Goal: Navigation & Orientation: Find specific page/section

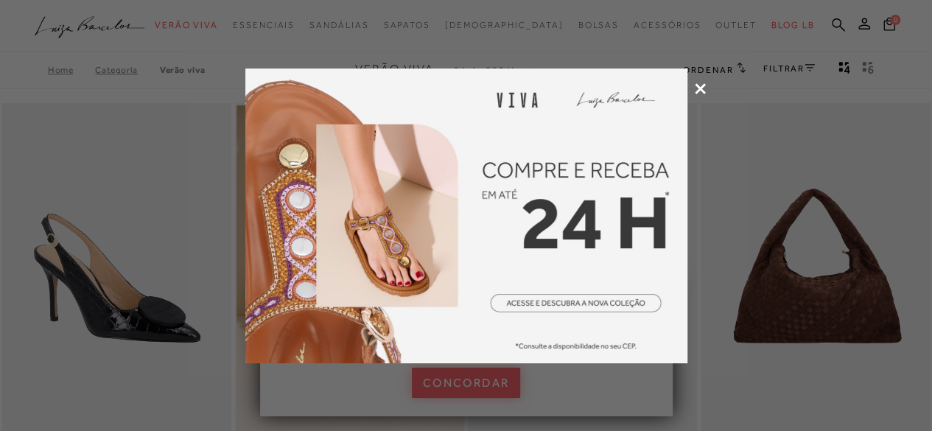
click at [696, 88] on icon at bounding box center [700, 88] width 11 height 11
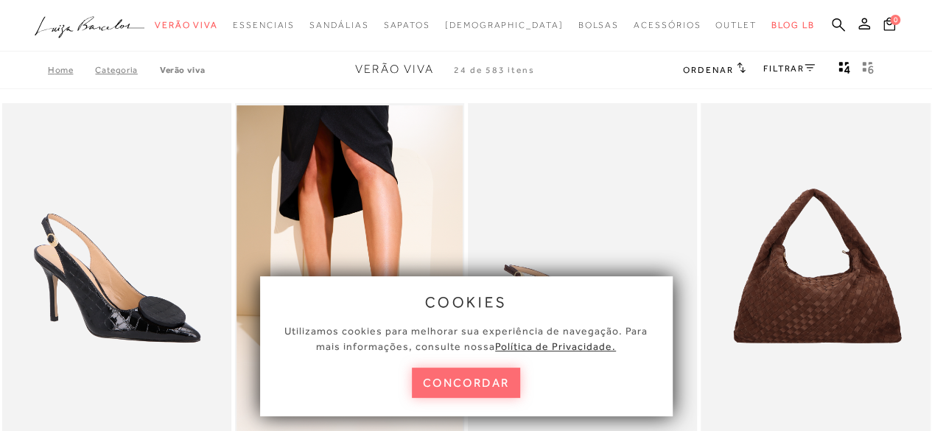
click at [486, 387] on button "concordar" at bounding box center [466, 383] width 109 height 30
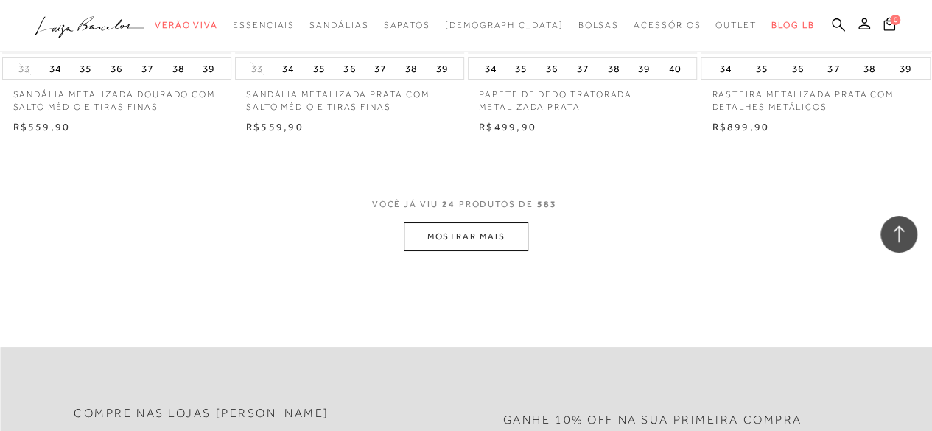
scroll to position [2643, 0]
click at [478, 228] on button "MOSTRAR MAIS" at bounding box center [466, 236] width 124 height 29
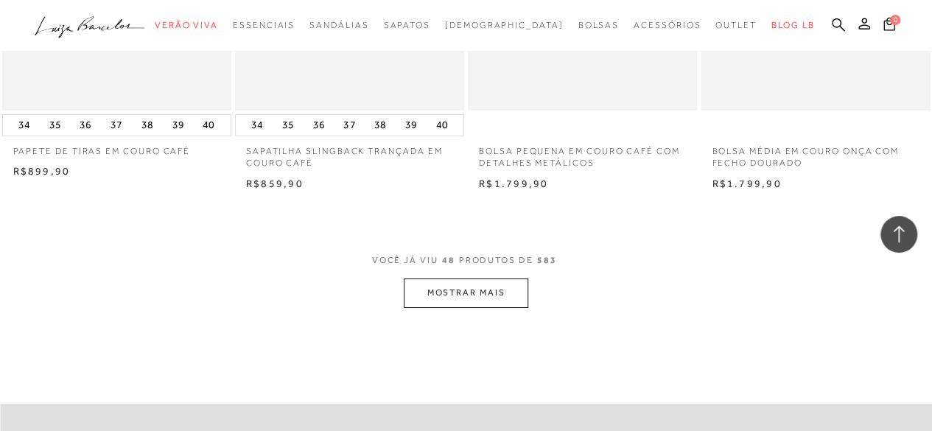
scroll to position [5266, 0]
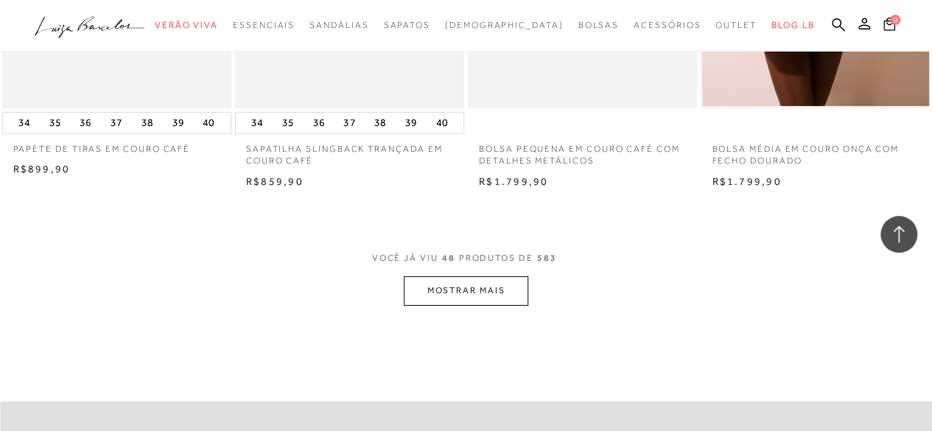
click at [460, 276] on button "MOSTRAR MAIS" at bounding box center [466, 290] width 124 height 29
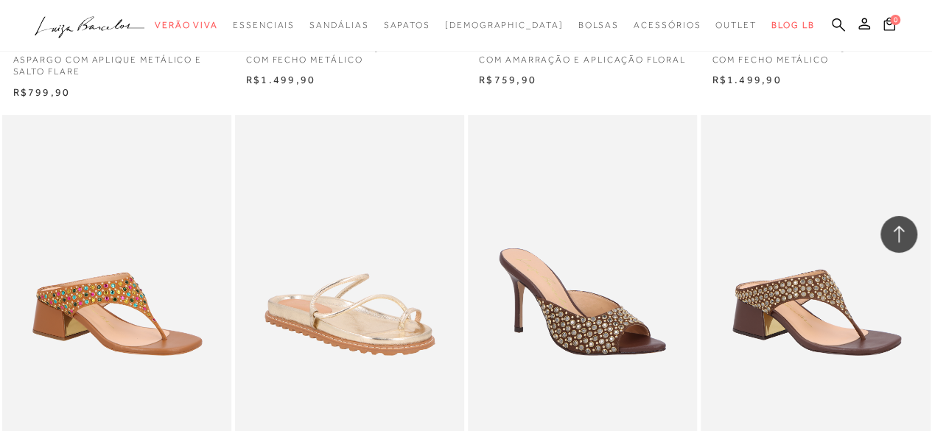
scroll to position [5808, 0]
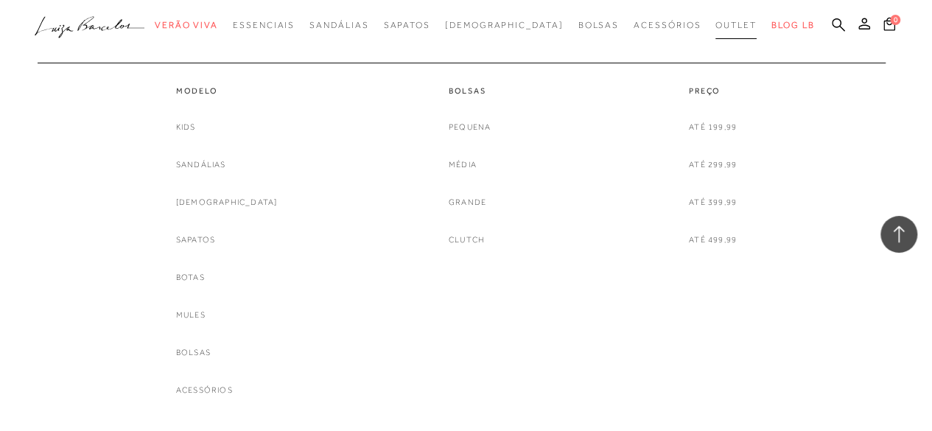
click at [716, 32] on link "Outlet" at bounding box center [736, 25] width 41 height 27
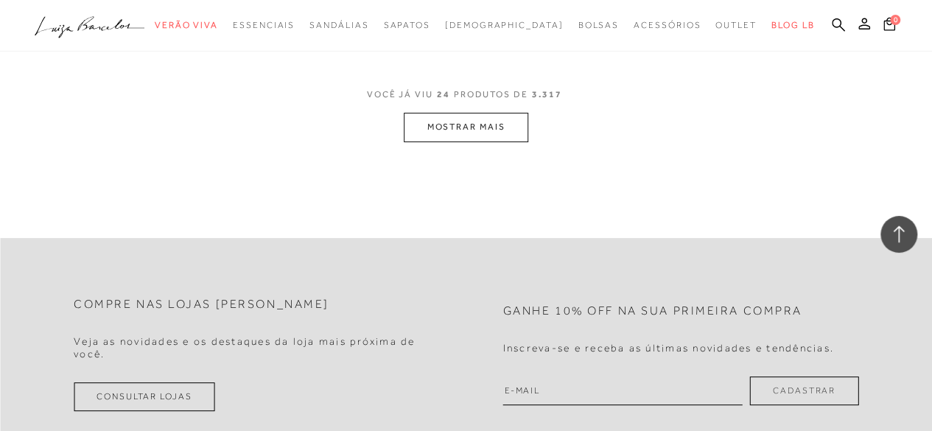
scroll to position [2915, 0]
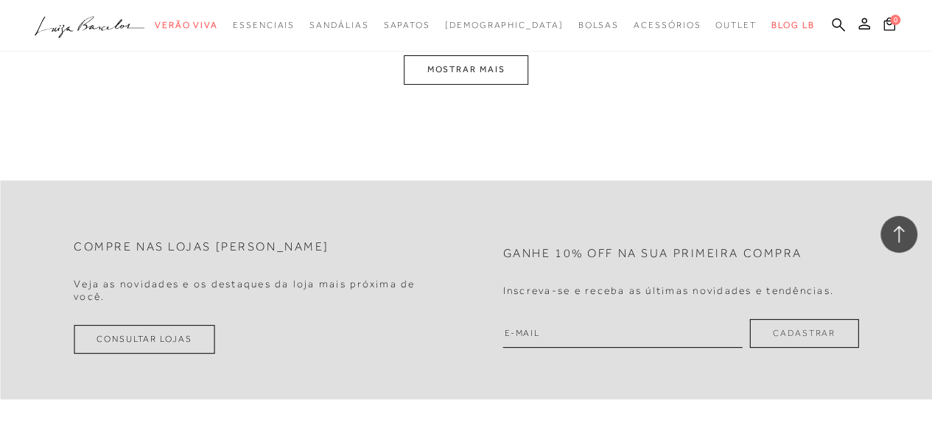
click at [514, 63] on button "MOSTRAR MAIS" at bounding box center [466, 69] width 124 height 29
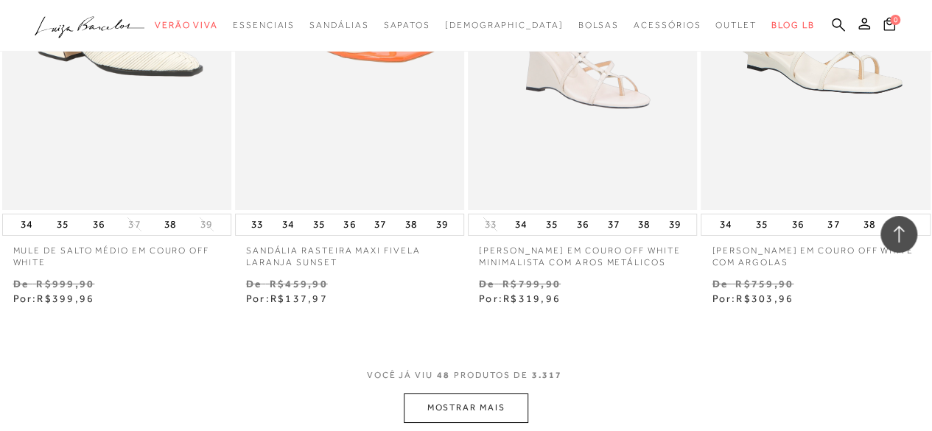
scroll to position [5358, 0]
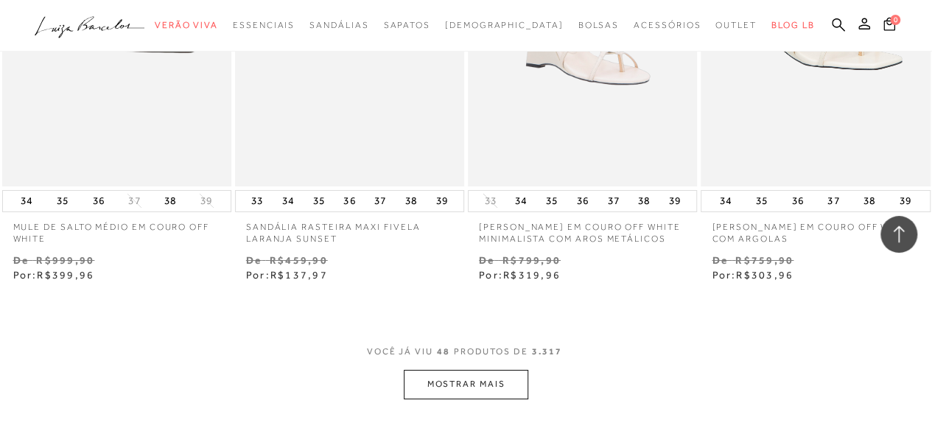
click at [510, 370] on button "MOSTRAR MAIS" at bounding box center [466, 384] width 124 height 29
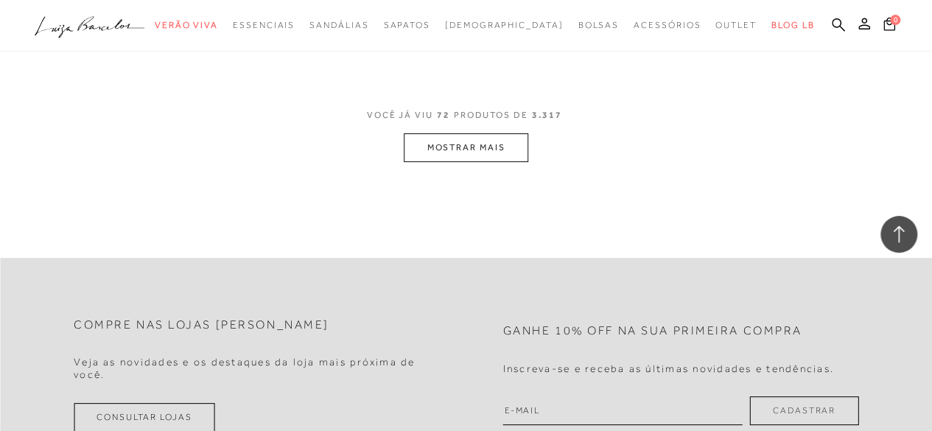
scroll to position [8398, 0]
